Goal: Task Accomplishment & Management: Manage account settings

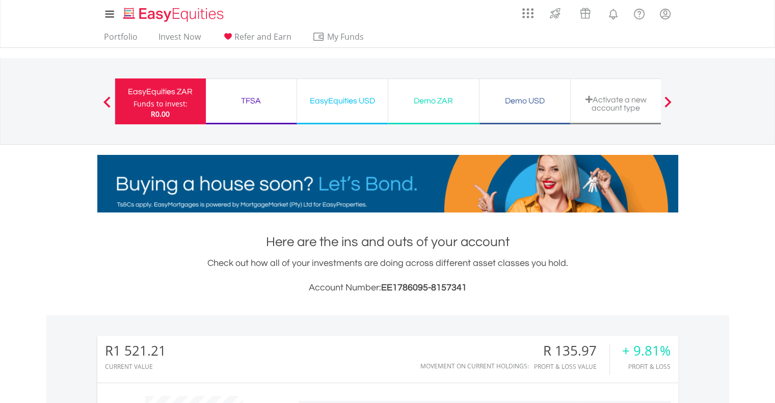
click at [347, 105] on div "EasyEquities USD" at bounding box center [342, 101] width 78 height 14
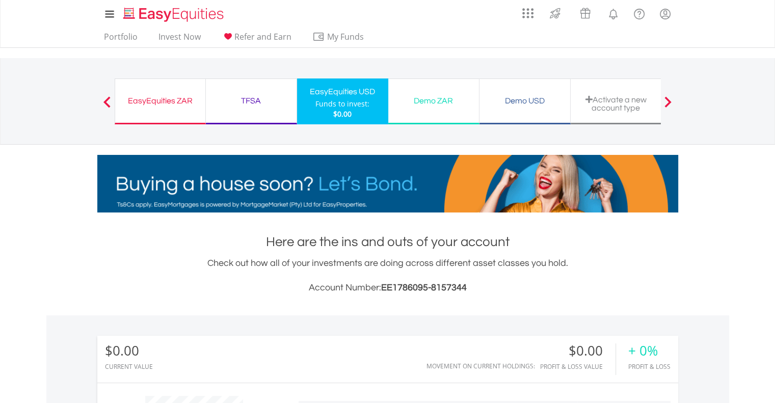
scroll to position [4, 0]
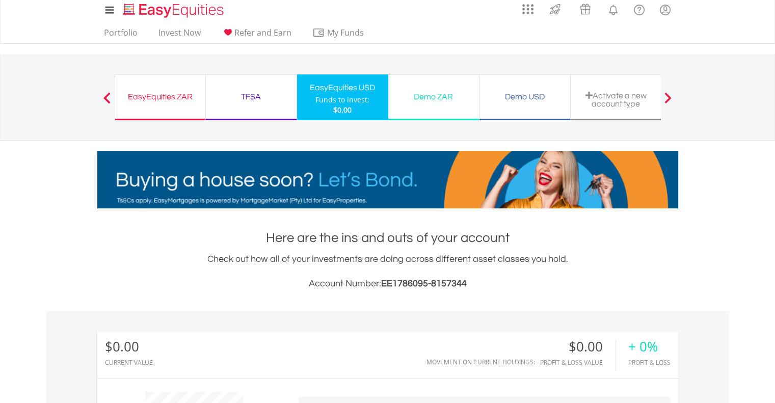
click at [160, 95] on div "EasyEquities ZAR" at bounding box center [160, 97] width 78 height 14
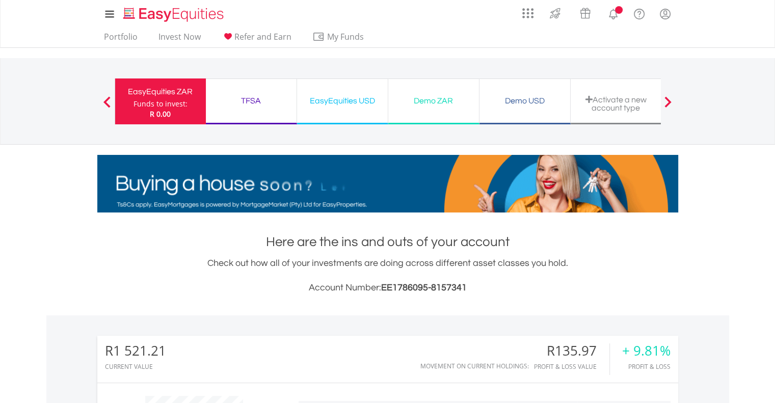
scroll to position [98, 194]
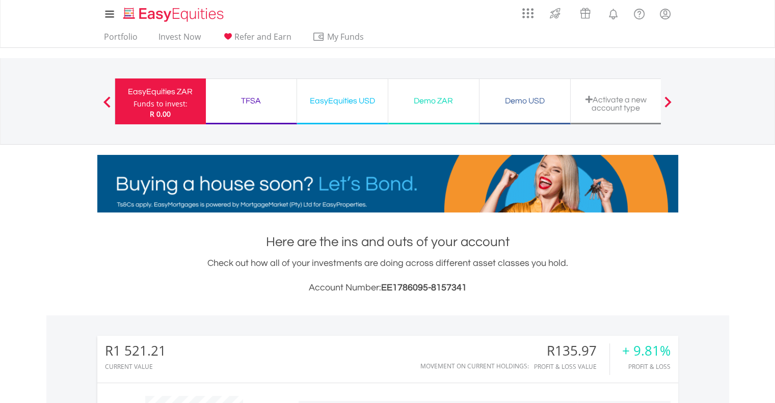
click at [365, 105] on div "EasyEquities USD" at bounding box center [342, 101] width 78 height 14
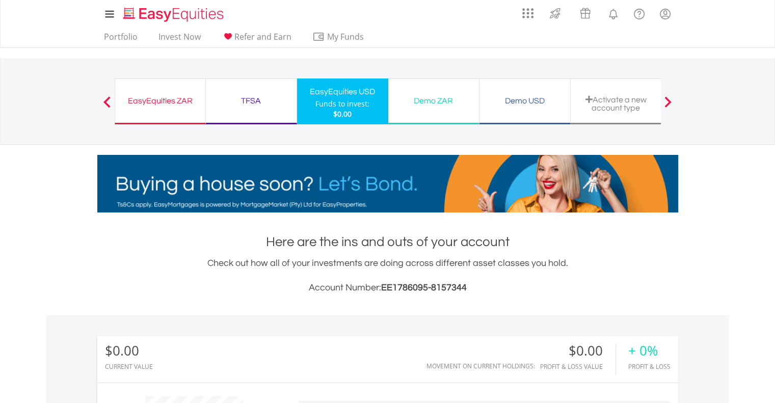
click at [163, 85] on div "EasyEquities ZAR Funds to invest: $0.00" at bounding box center [160, 101] width 91 height 46
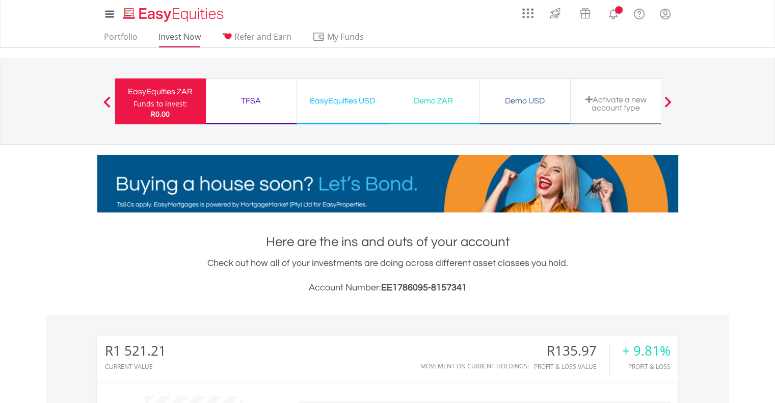
scroll to position [98, 194]
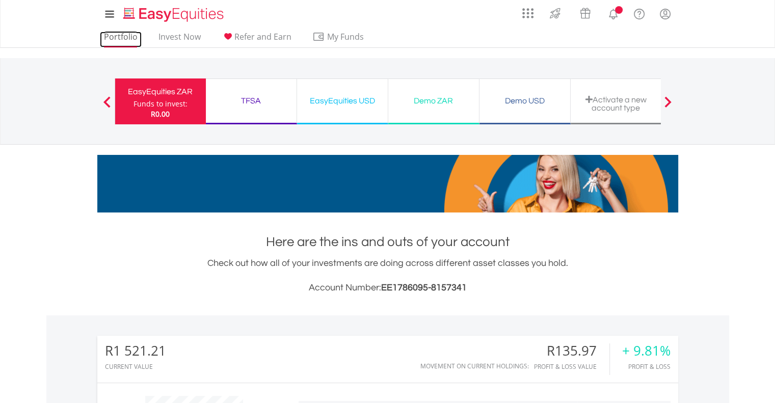
click at [124, 38] on link "Portfolio" at bounding box center [121, 40] width 42 height 16
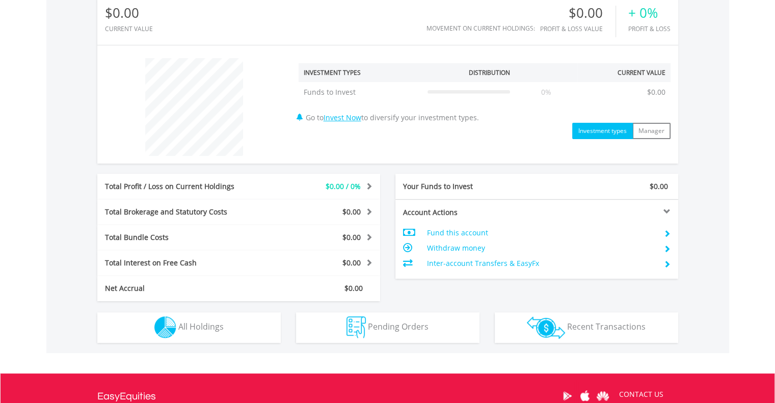
scroll to position [338, 0]
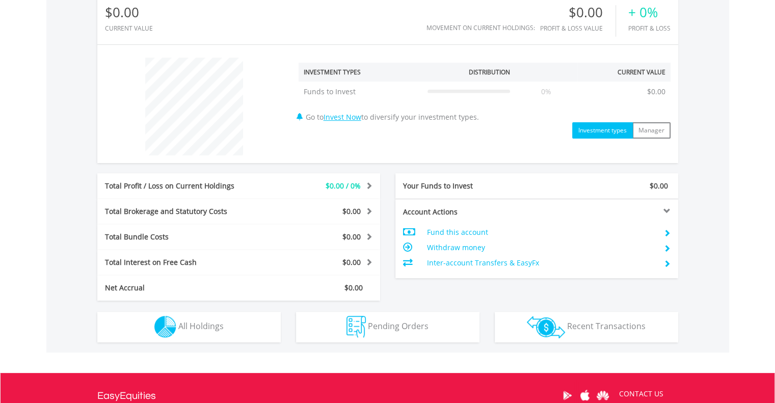
click at [462, 234] on td "Fund this account" at bounding box center [541, 232] width 229 height 15
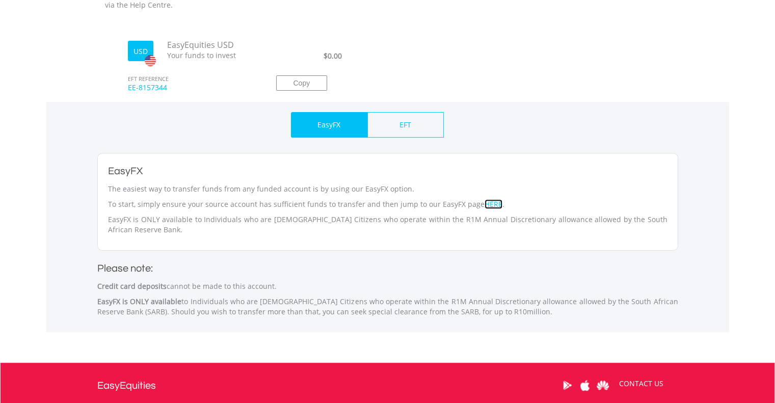
click at [485, 201] on link "HERE" at bounding box center [494, 204] width 18 height 10
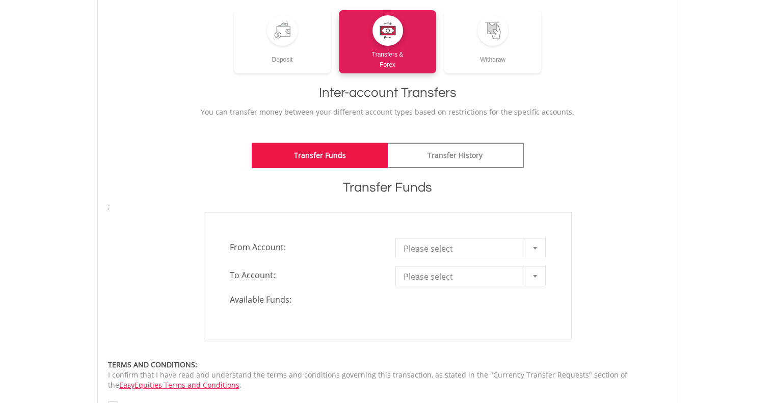
scroll to position [140, 0]
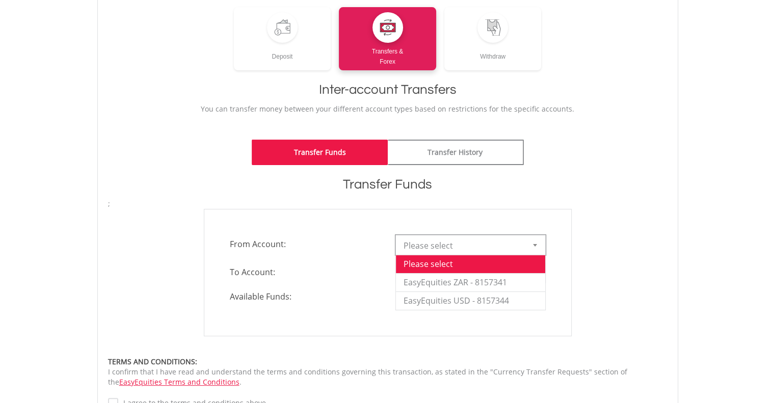
click at [448, 247] on span "Please select" at bounding box center [463, 245] width 119 height 20
click at [439, 279] on li "EasyEquities ZAR - 8157341" at bounding box center [470, 282] width 149 height 18
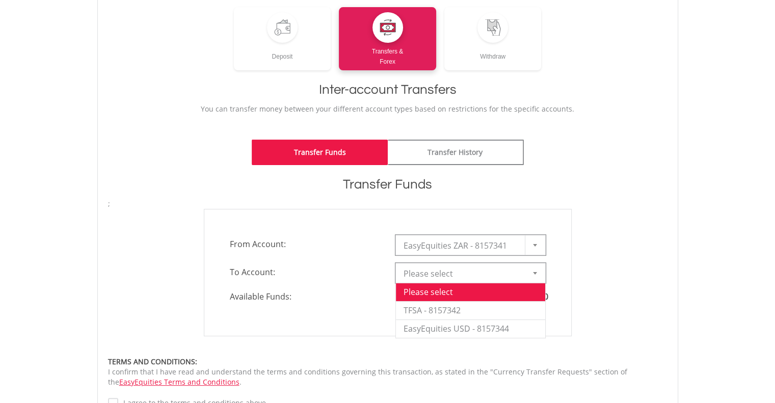
click at [444, 276] on span "Please select" at bounding box center [463, 273] width 119 height 20
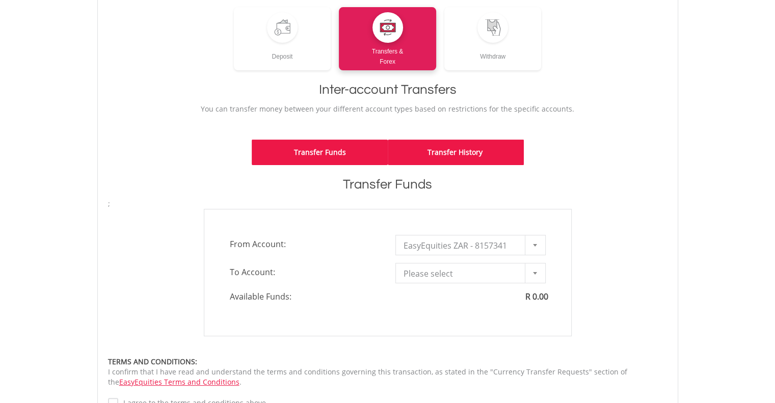
click at [428, 150] on link "Transfer History" at bounding box center [456, 152] width 136 height 25
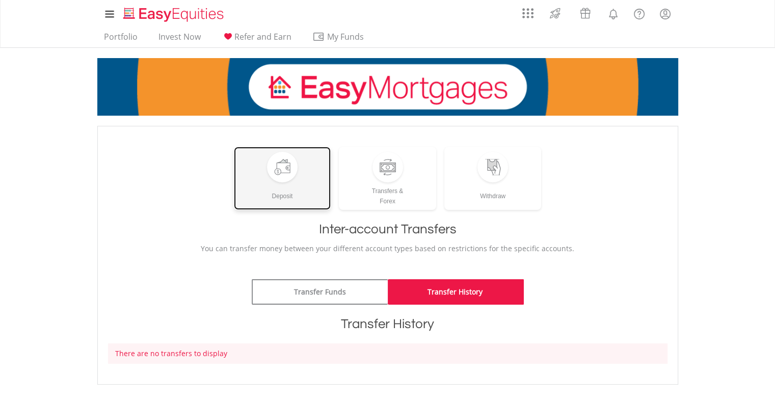
click at [296, 179] on link "Deposit" at bounding box center [282, 178] width 97 height 63
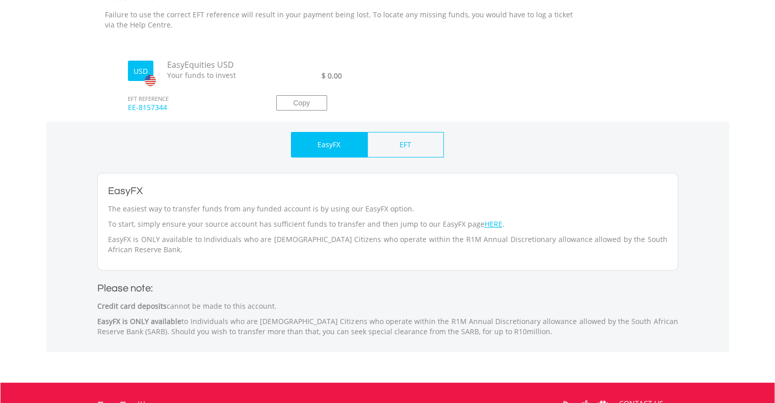
scroll to position [334, 0]
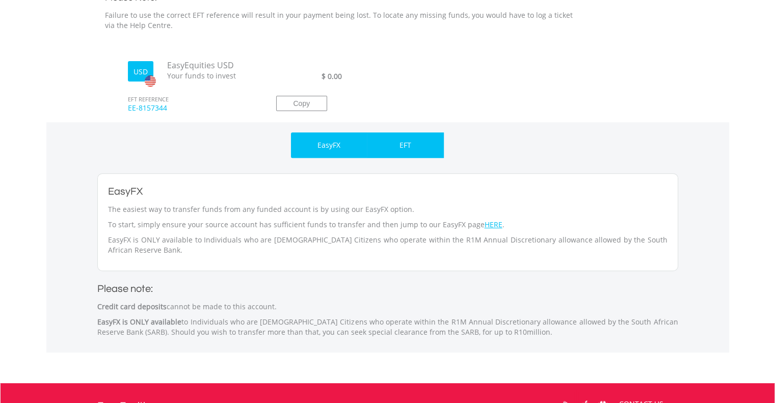
click at [398, 139] on div "EFT" at bounding box center [405, 145] width 76 height 25
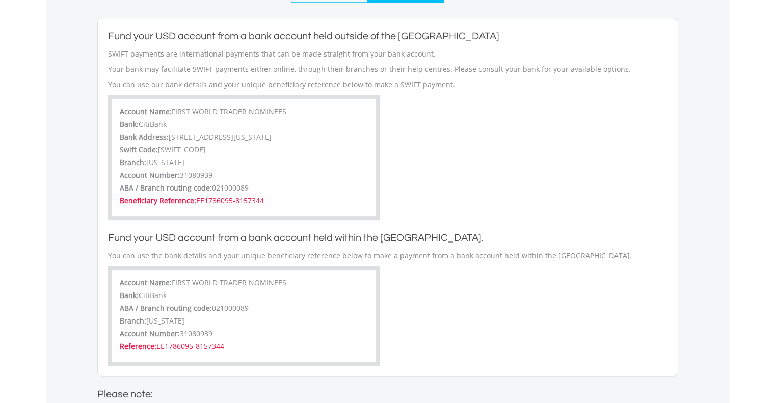
scroll to position [0, 0]
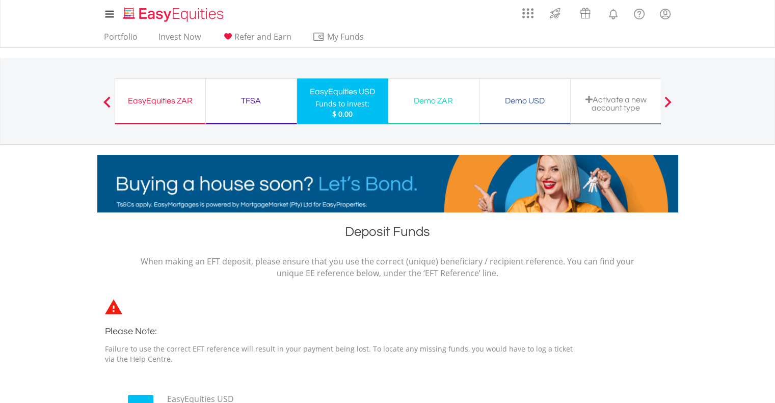
click at [505, 99] on div "Demo USD" at bounding box center [525, 101] width 78 height 14
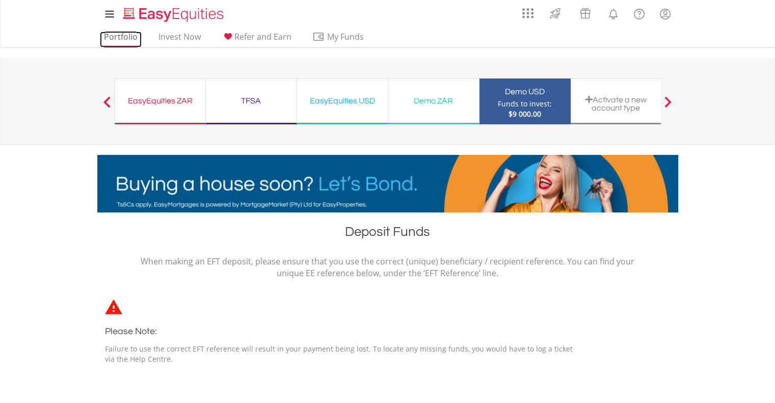
click at [126, 36] on link "Portfolio" at bounding box center [121, 40] width 42 height 16
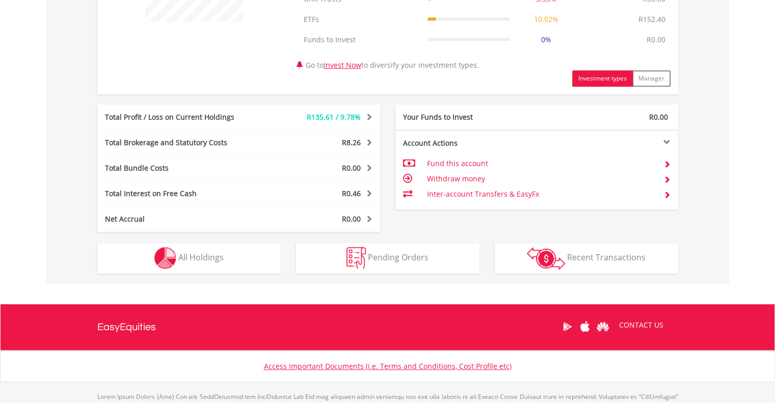
scroll to position [462, 0]
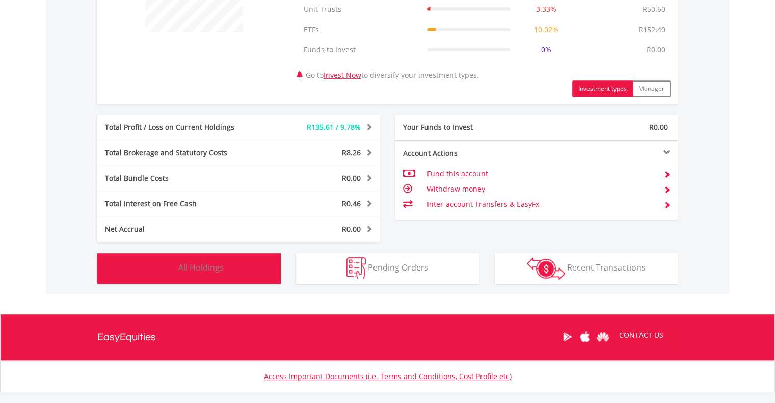
click at [223, 271] on button "Holdings All Holdings" at bounding box center [188, 268] width 183 height 31
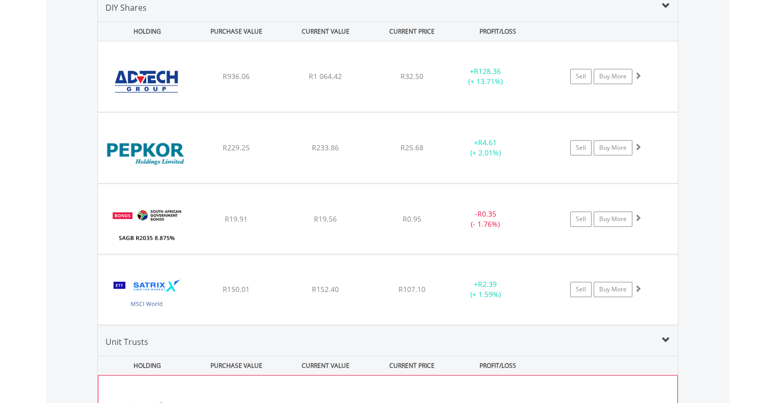
scroll to position [789, 0]
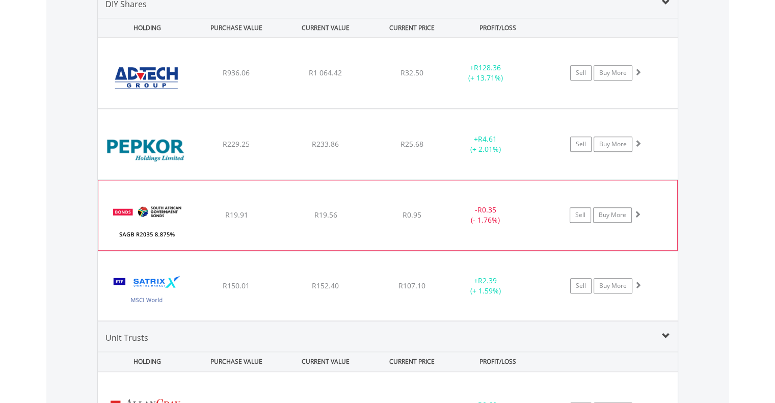
click at [638, 213] on span at bounding box center [637, 213] width 7 height 7
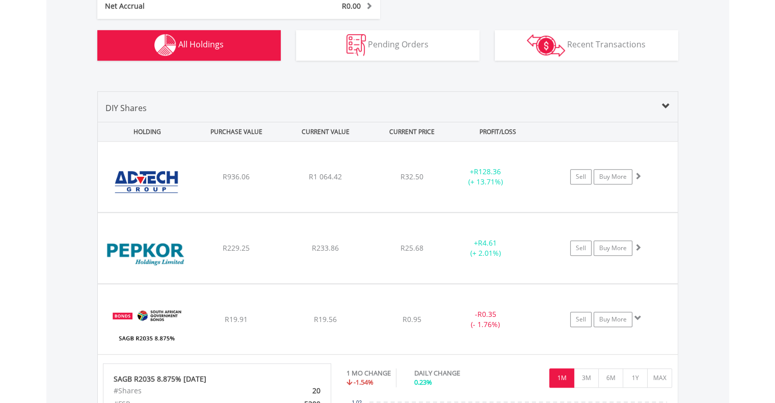
scroll to position [685, 0]
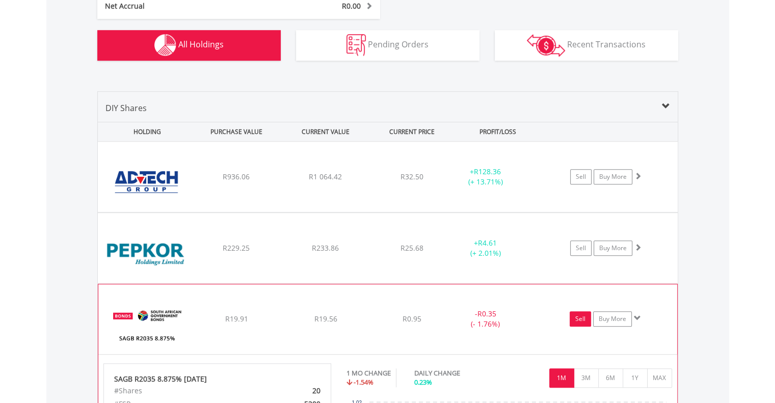
click at [584, 317] on link "Sell" at bounding box center [580, 318] width 21 height 15
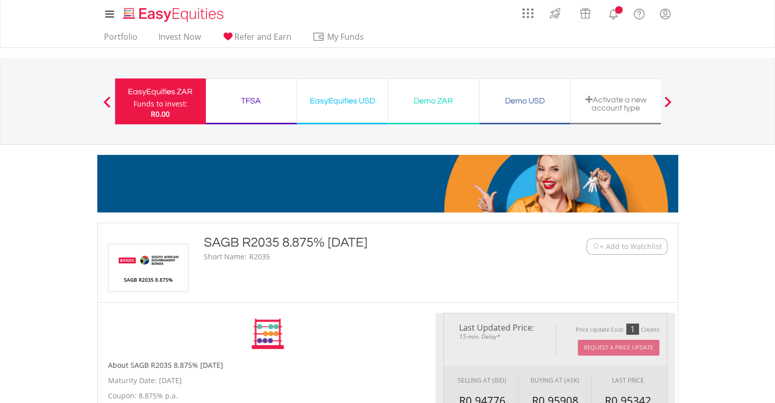
type input "*****"
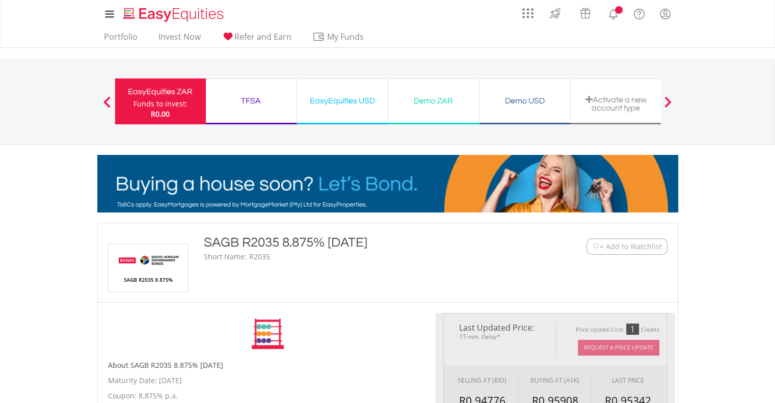
type input "******"
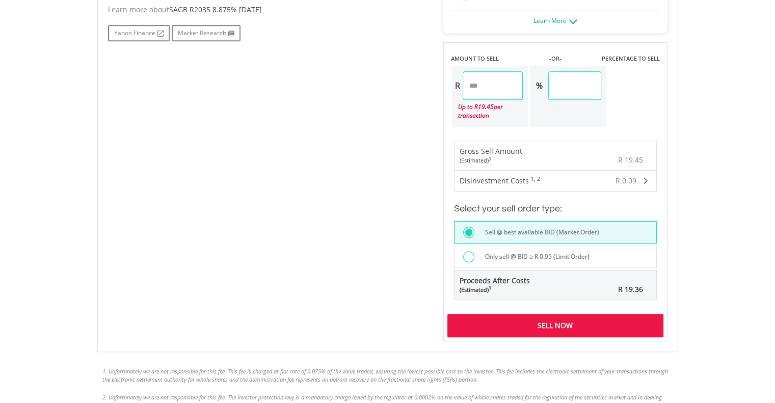
scroll to position [599, 0]
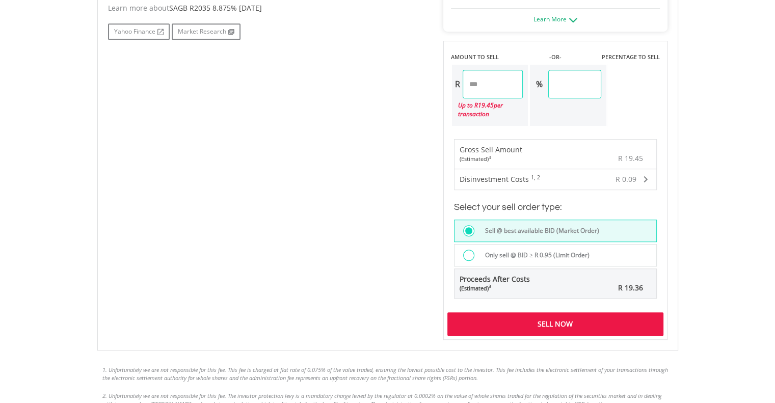
click at [567, 323] on div "Sell Now" at bounding box center [555, 323] width 216 height 23
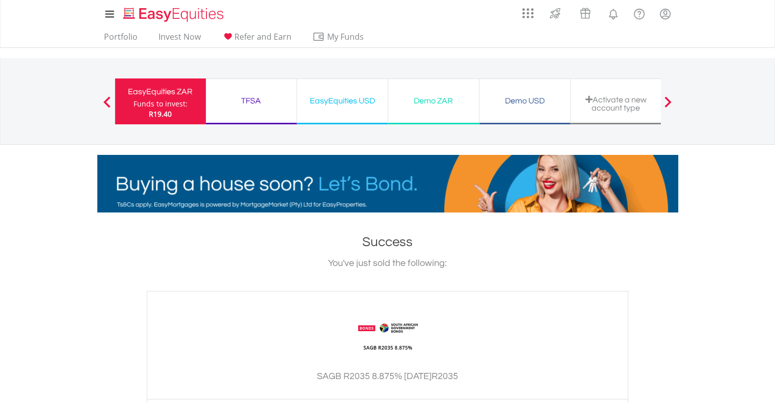
click at [346, 105] on div "EasyEquities USD" at bounding box center [342, 101] width 78 height 14
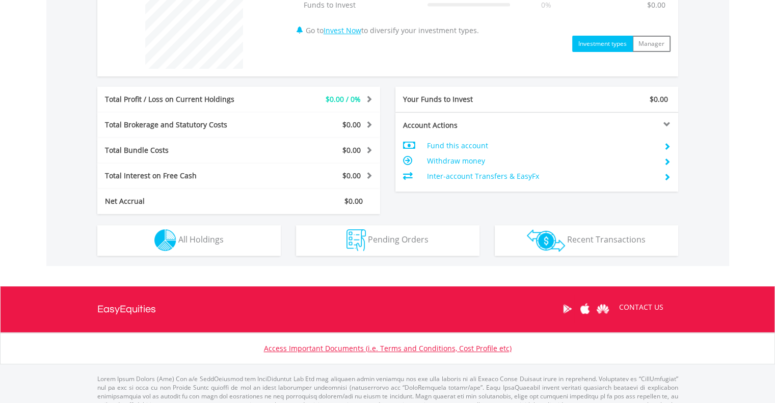
scroll to position [424, 0]
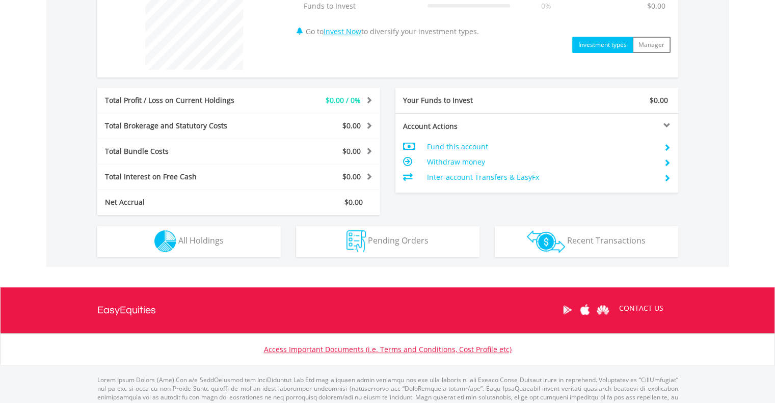
click at [462, 145] on td "Fund this account" at bounding box center [541, 146] width 229 height 15
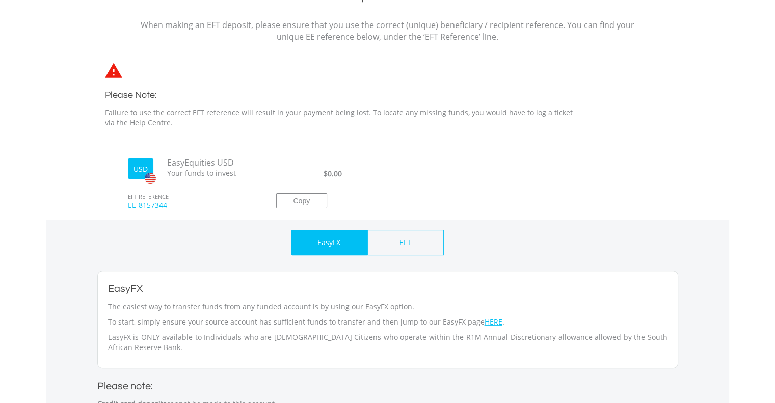
scroll to position [292, 0]
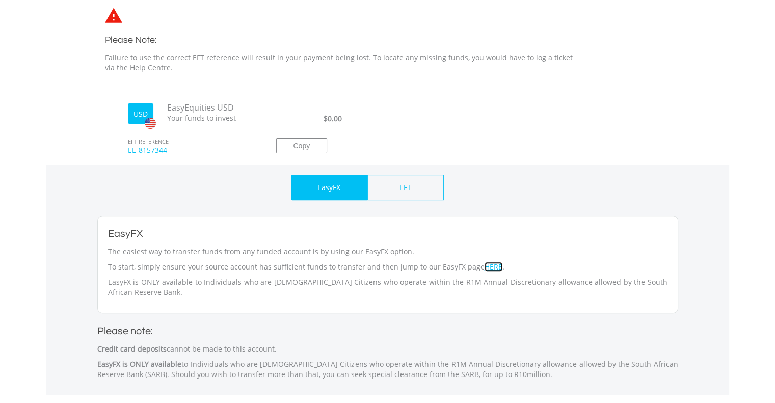
click at [487, 267] on link "HERE" at bounding box center [494, 267] width 18 height 10
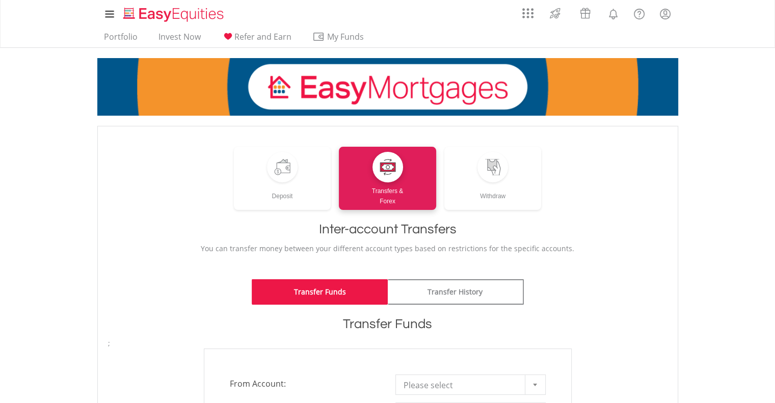
scroll to position [61, 0]
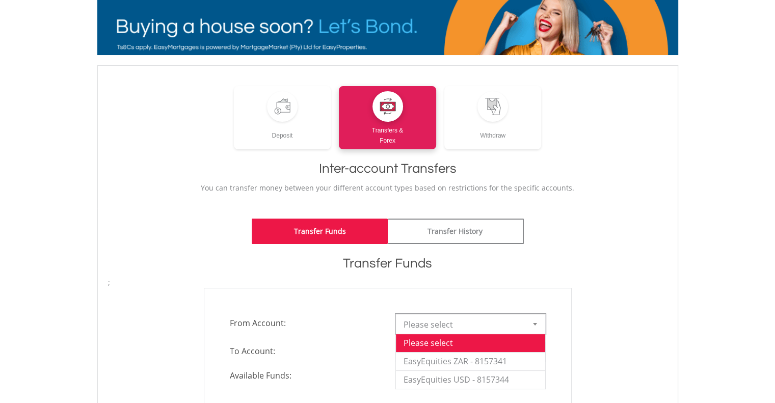
click at [470, 322] on span "Please select" at bounding box center [463, 324] width 119 height 20
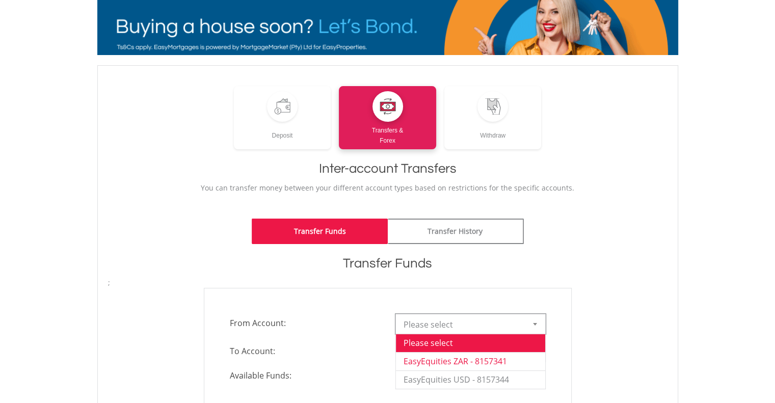
click at [466, 361] on li "EasyEquities ZAR - 8157341" at bounding box center [470, 361] width 149 height 18
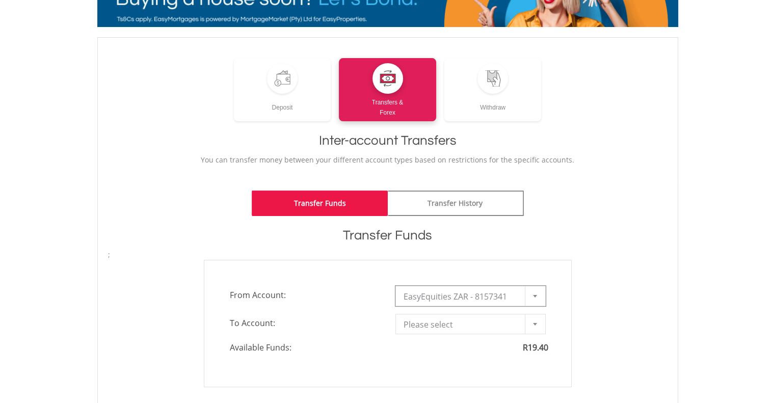
scroll to position [89, 0]
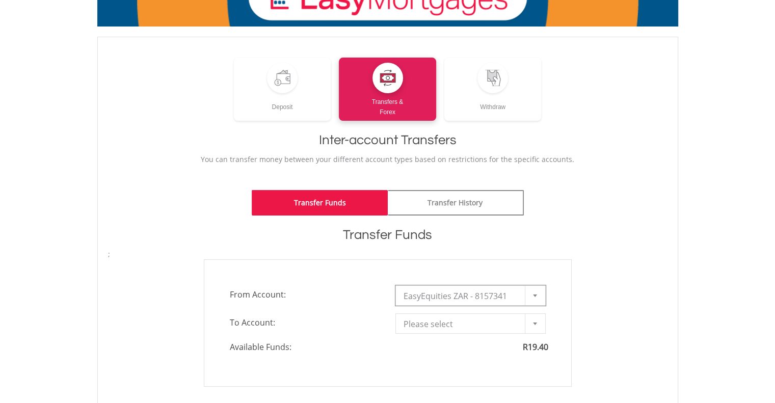
click at [495, 325] on span "Please select" at bounding box center [463, 324] width 119 height 20
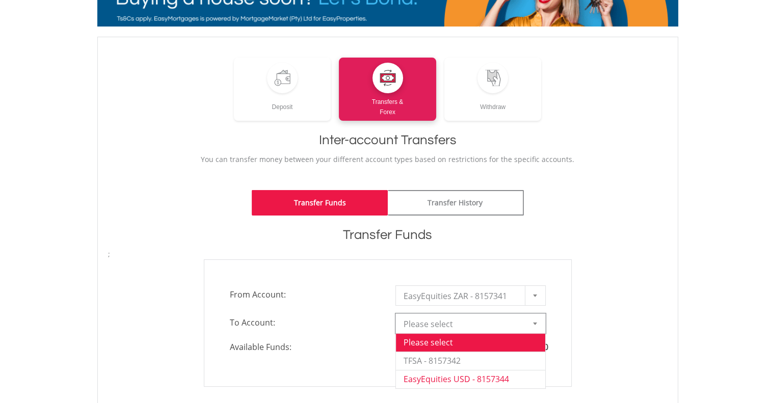
click at [476, 377] on li "EasyEquities USD - 8157344" at bounding box center [470, 379] width 149 height 18
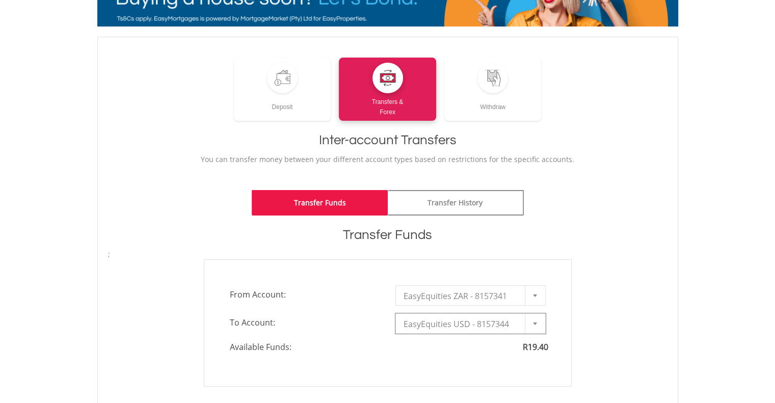
type input "*"
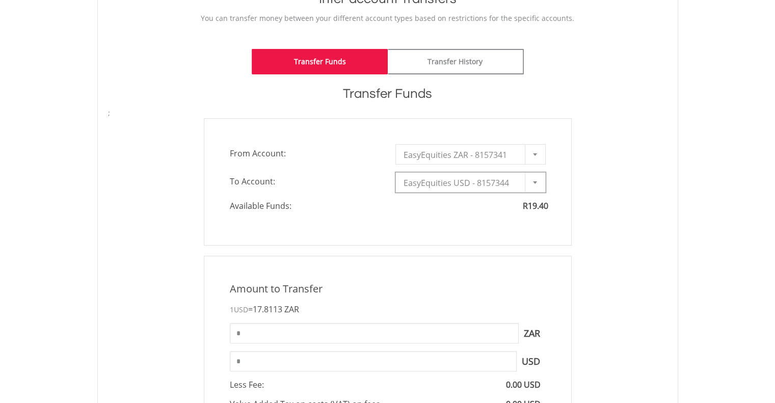
scroll to position [254, 0]
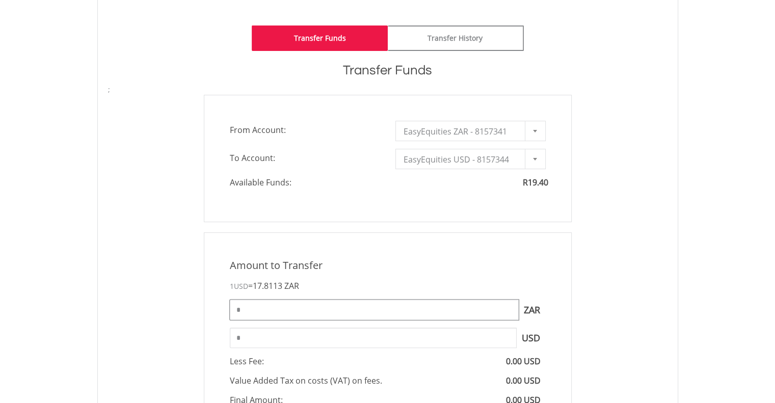
click at [444, 314] on input "*" at bounding box center [374, 310] width 289 height 20
type input "*"
type input "*******"
type input "*"
click at [526, 258] on div "Amount to Transfer" at bounding box center [387, 265] width 331 height 15
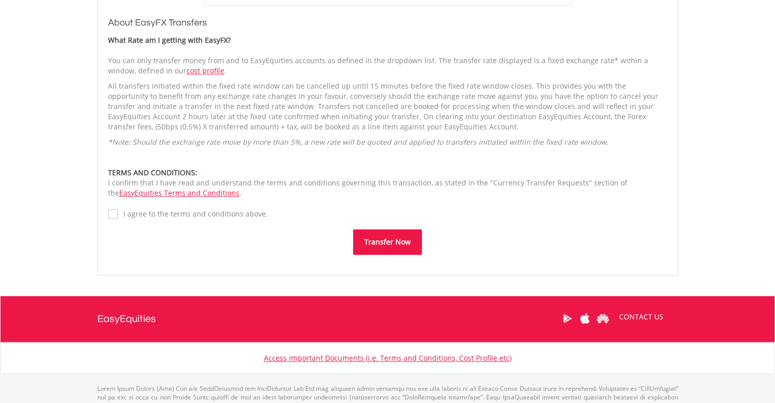
scroll to position [734, 0]
click at [236, 210] on label "I agree to the terms and conditions above." at bounding box center [193, 214] width 150 height 10
click at [382, 236] on button "Transfer Now" at bounding box center [387, 241] width 69 height 25
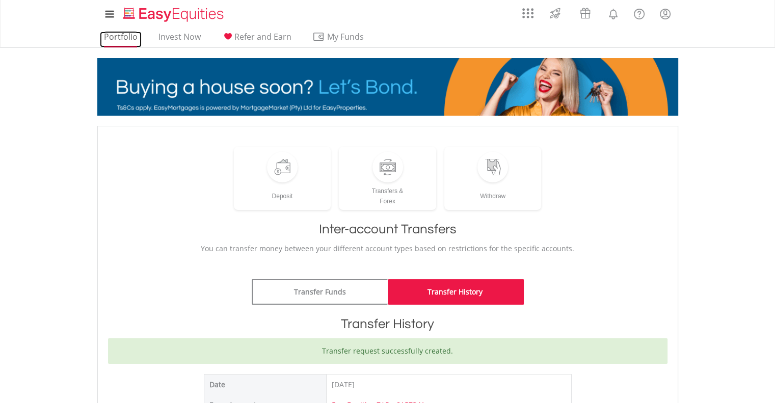
click at [126, 38] on link "Portfolio" at bounding box center [121, 40] width 42 height 16
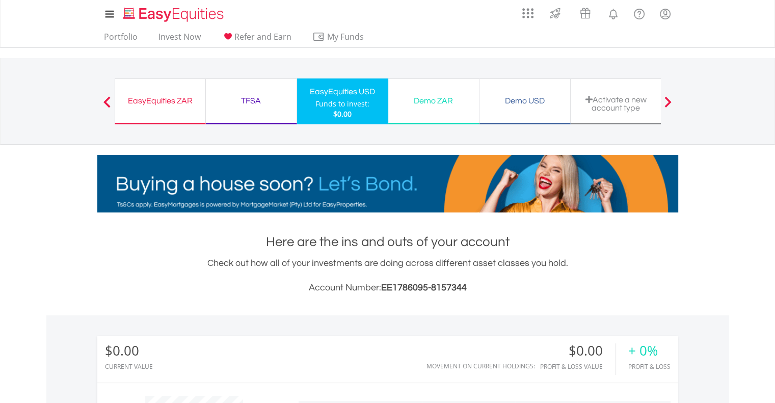
click at [332, 105] on div "Funds to invest:" at bounding box center [342, 104] width 54 height 10
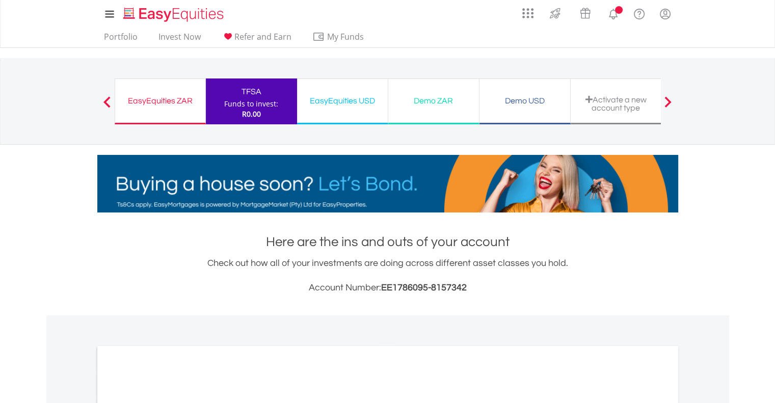
click at [192, 108] on div "EasyEquities ZAR Funds to invest: R0.00" at bounding box center [160, 101] width 91 height 46
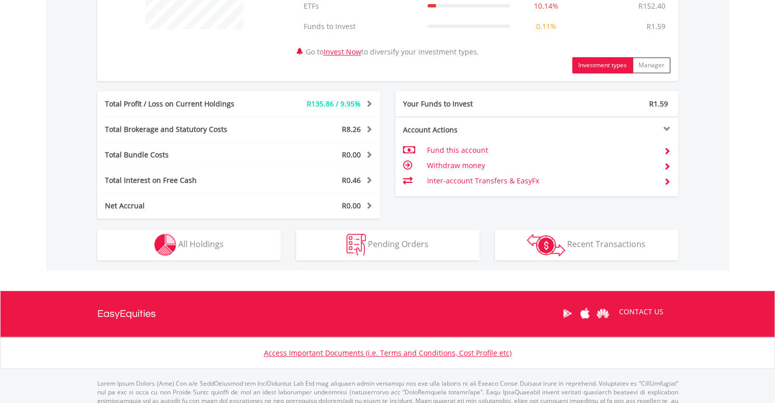
scroll to position [498, 0]
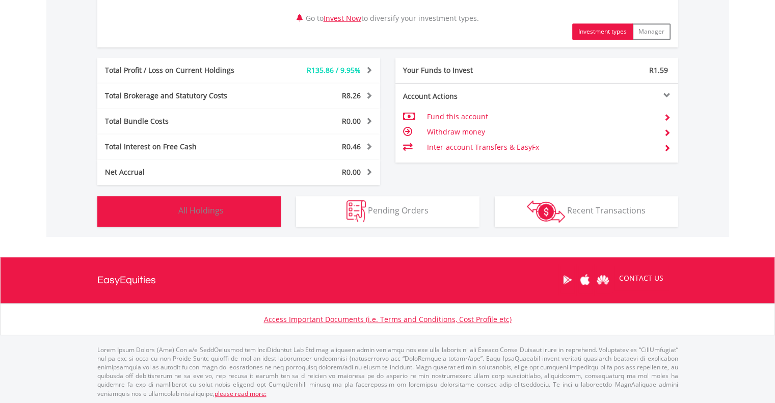
click at [262, 206] on button "Holdings All Holdings" at bounding box center [188, 211] width 183 height 31
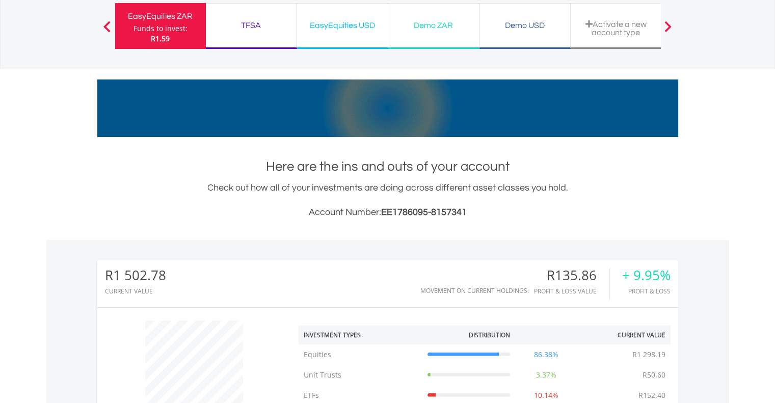
scroll to position [0, 0]
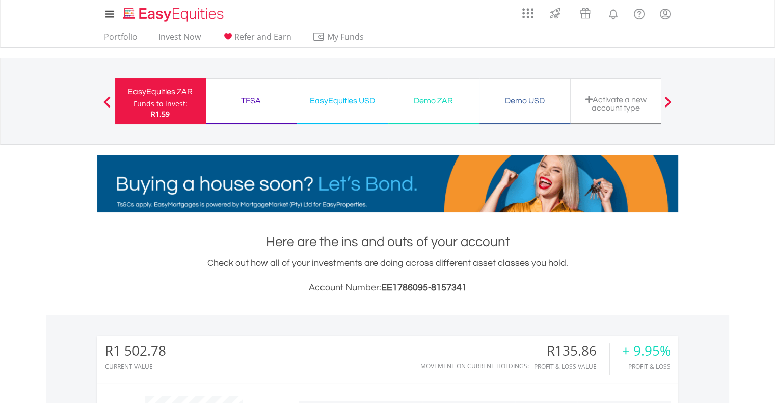
click at [345, 100] on div "EasyEquities USD" at bounding box center [342, 101] width 78 height 14
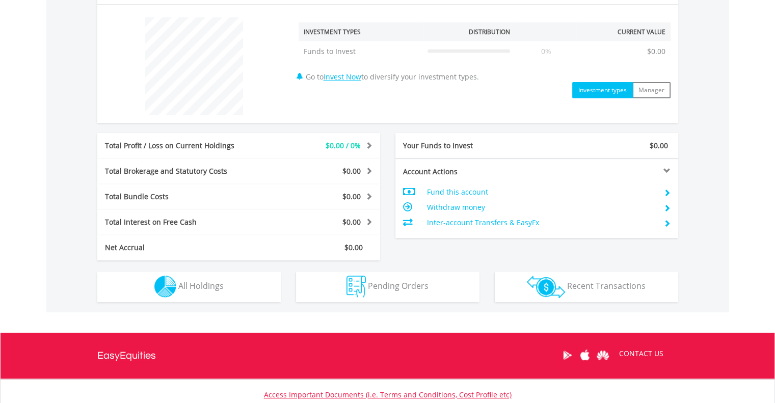
scroll to position [381, 0]
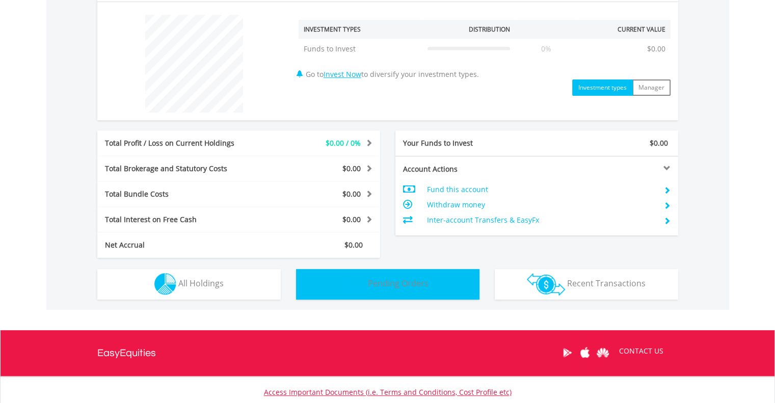
click at [391, 281] on span "Pending Orders" at bounding box center [398, 283] width 61 height 11
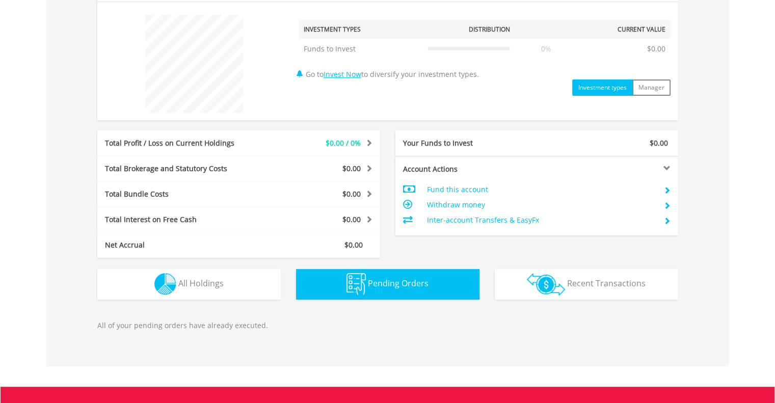
scroll to position [511, 0]
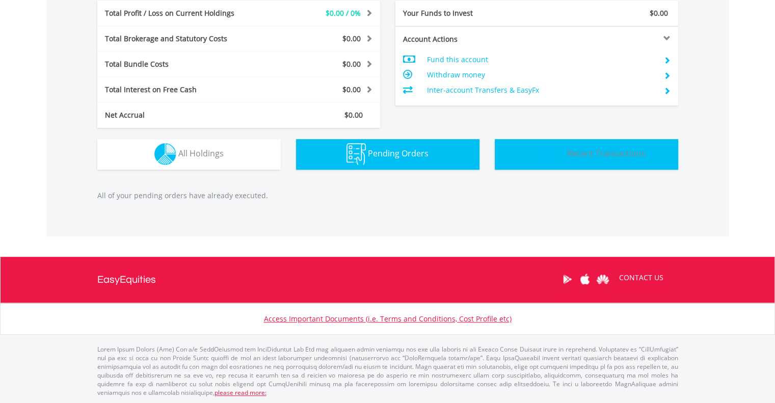
click at [590, 164] on button "Transactions Recent Transactions" at bounding box center [586, 154] width 183 height 31
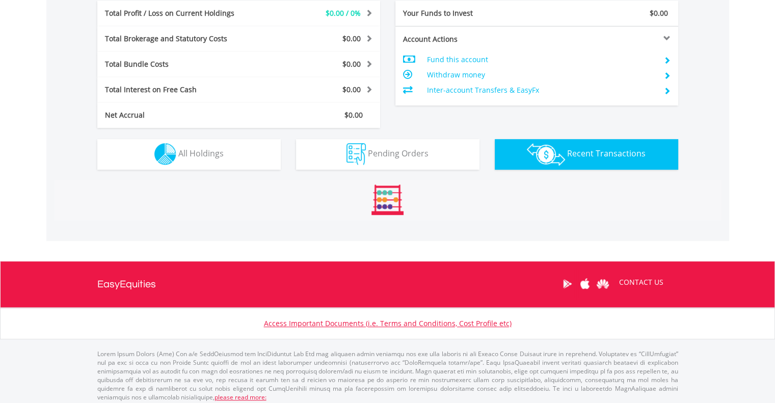
scroll to position [600, 0]
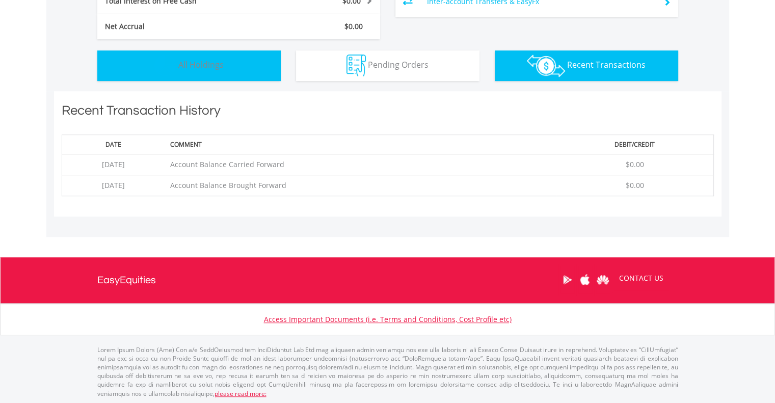
click at [222, 63] on span "All Holdings" at bounding box center [200, 64] width 45 height 11
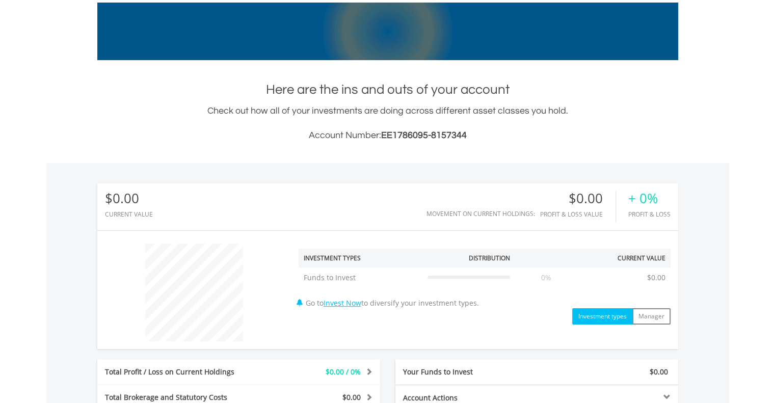
scroll to position [0, 0]
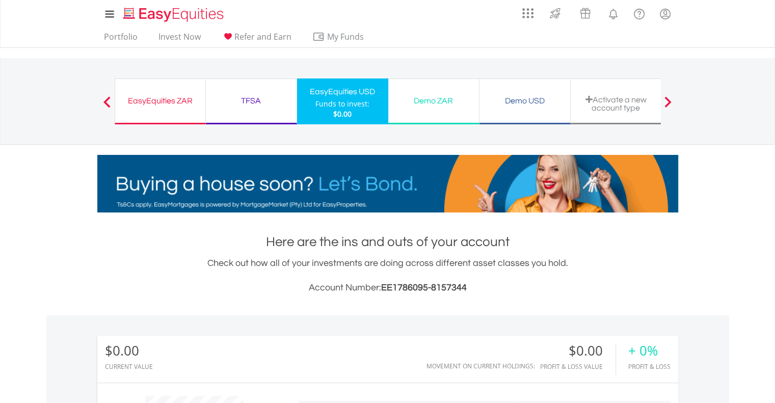
click at [334, 115] on span "$0.00" at bounding box center [342, 114] width 18 height 10
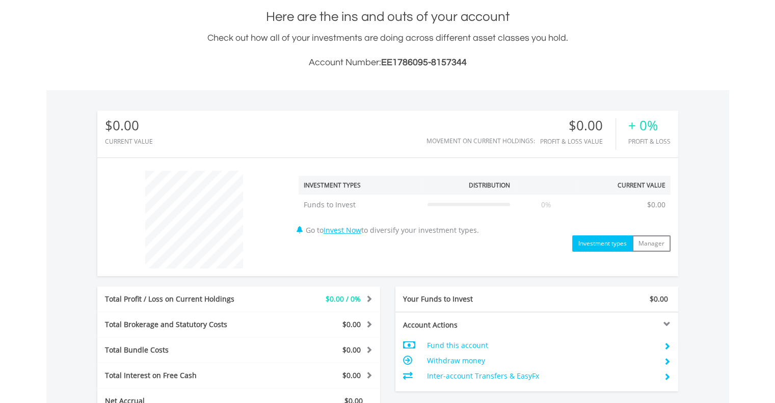
scroll to position [226, 0]
click at [448, 345] on td "Fund this account" at bounding box center [541, 344] width 229 height 15
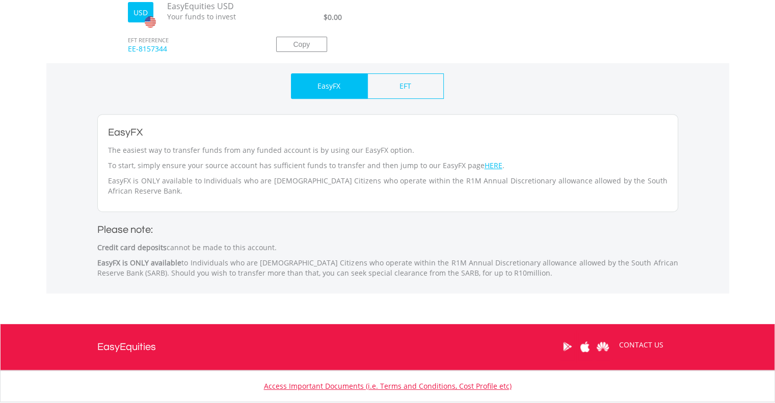
scroll to position [439, 0]
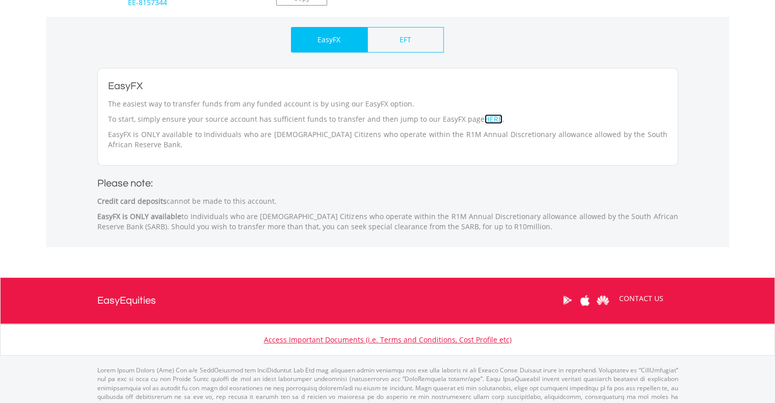
click at [485, 122] on link "HERE" at bounding box center [494, 119] width 18 height 10
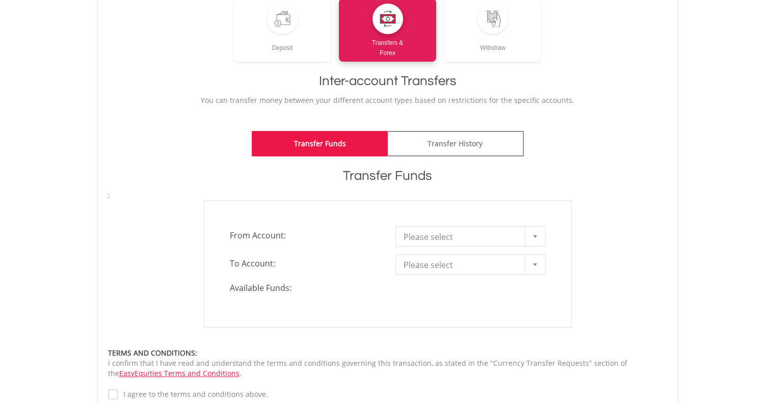
scroll to position [163, 0]
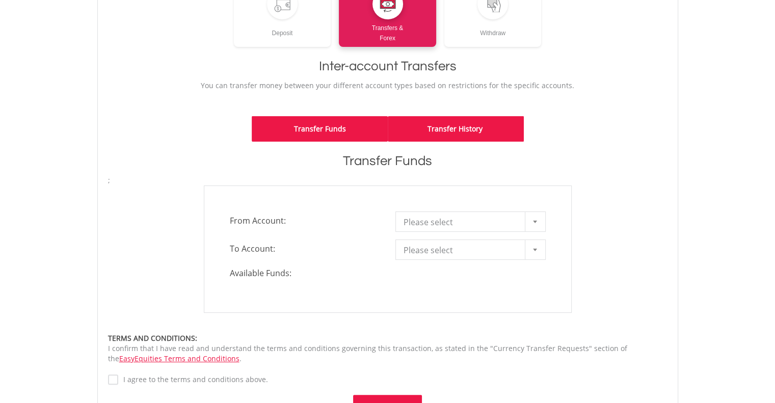
click at [461, 136] on link "Transfer History" at bounding box center [456, 128] width 136 height 25
